Goal: Find contact information: Find contact information

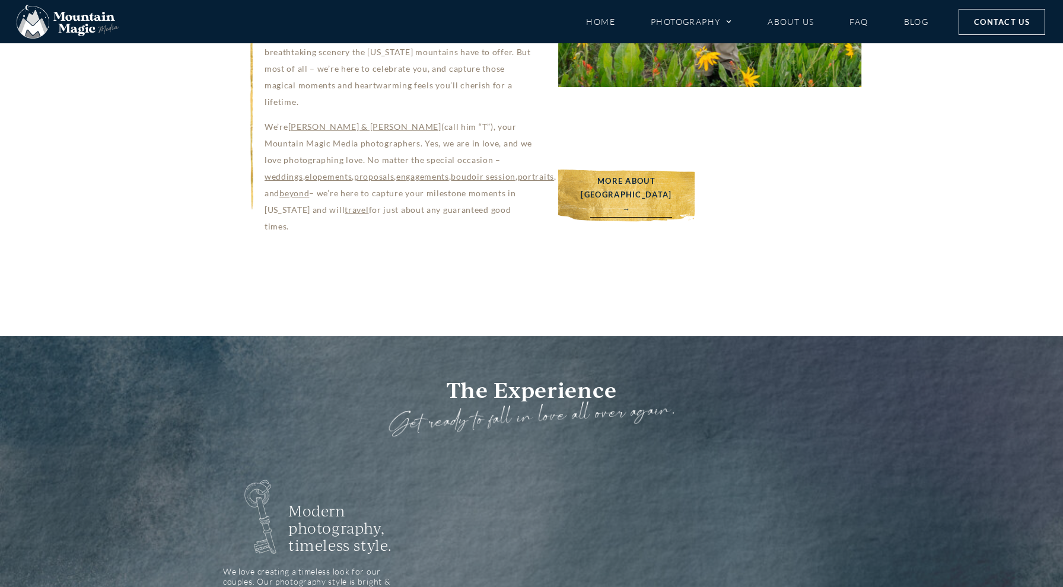
scroll to position [1037, 0]
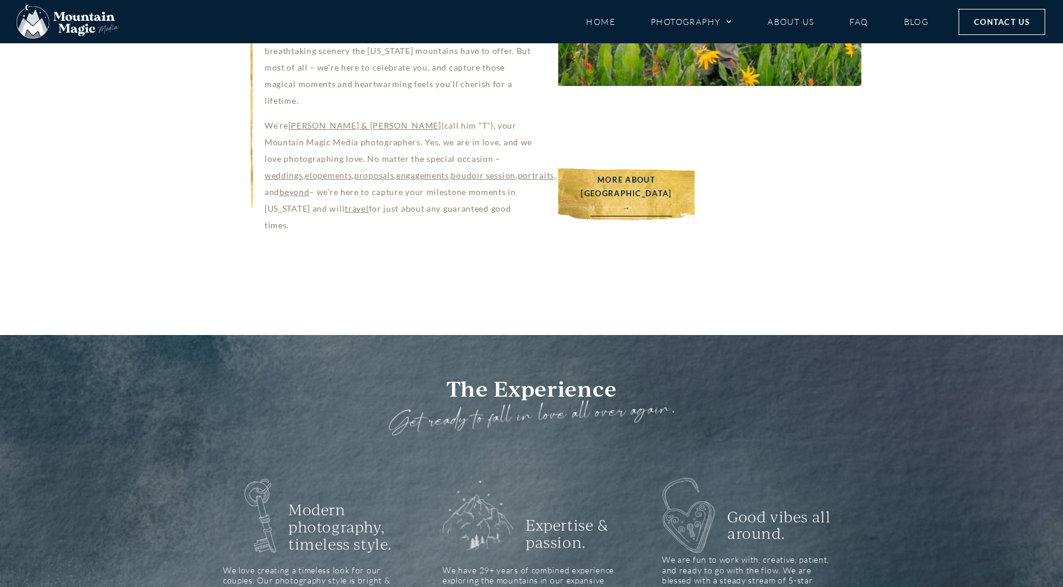
click at [990, 24] on span "Contact Us" at bounding box center [1002, 21] width 56 height 13
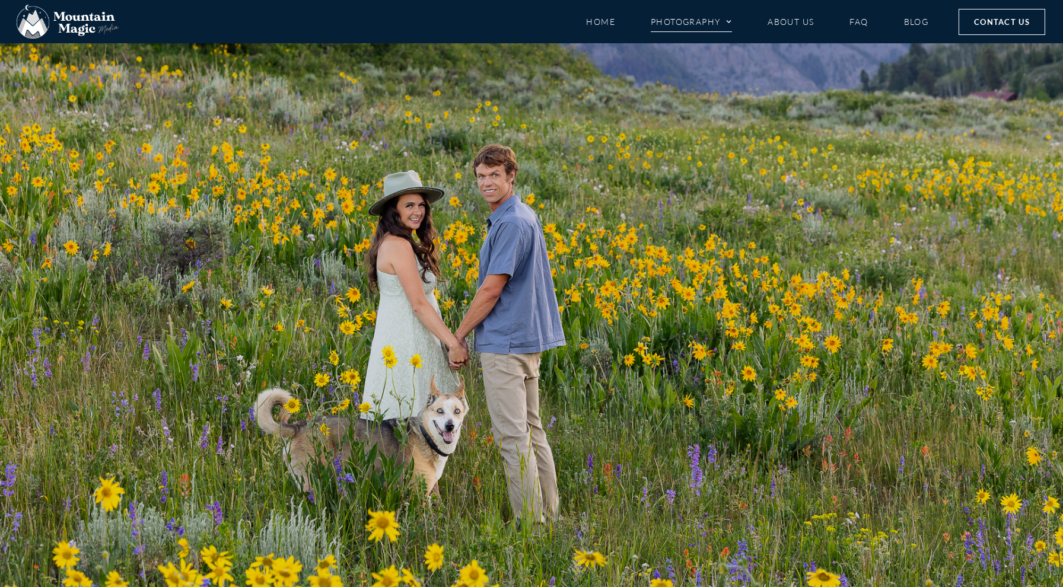
click at [729, 20] on icon "Menu" at bounding box center [729, 22] width 6 height 6
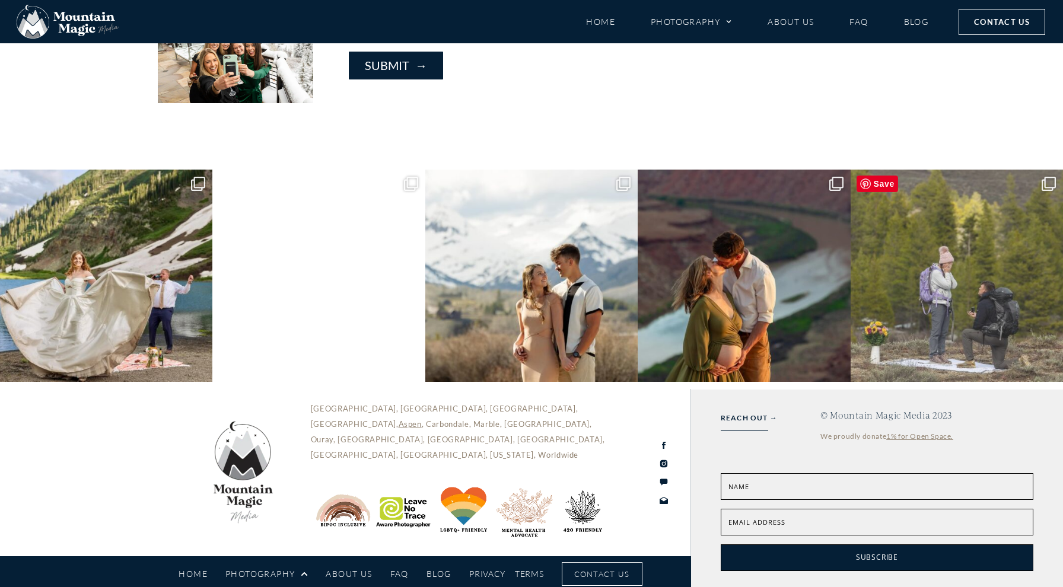
scroll to position [1370, 0]
